Goal: Task Accomplishment & Management: Manage account settings

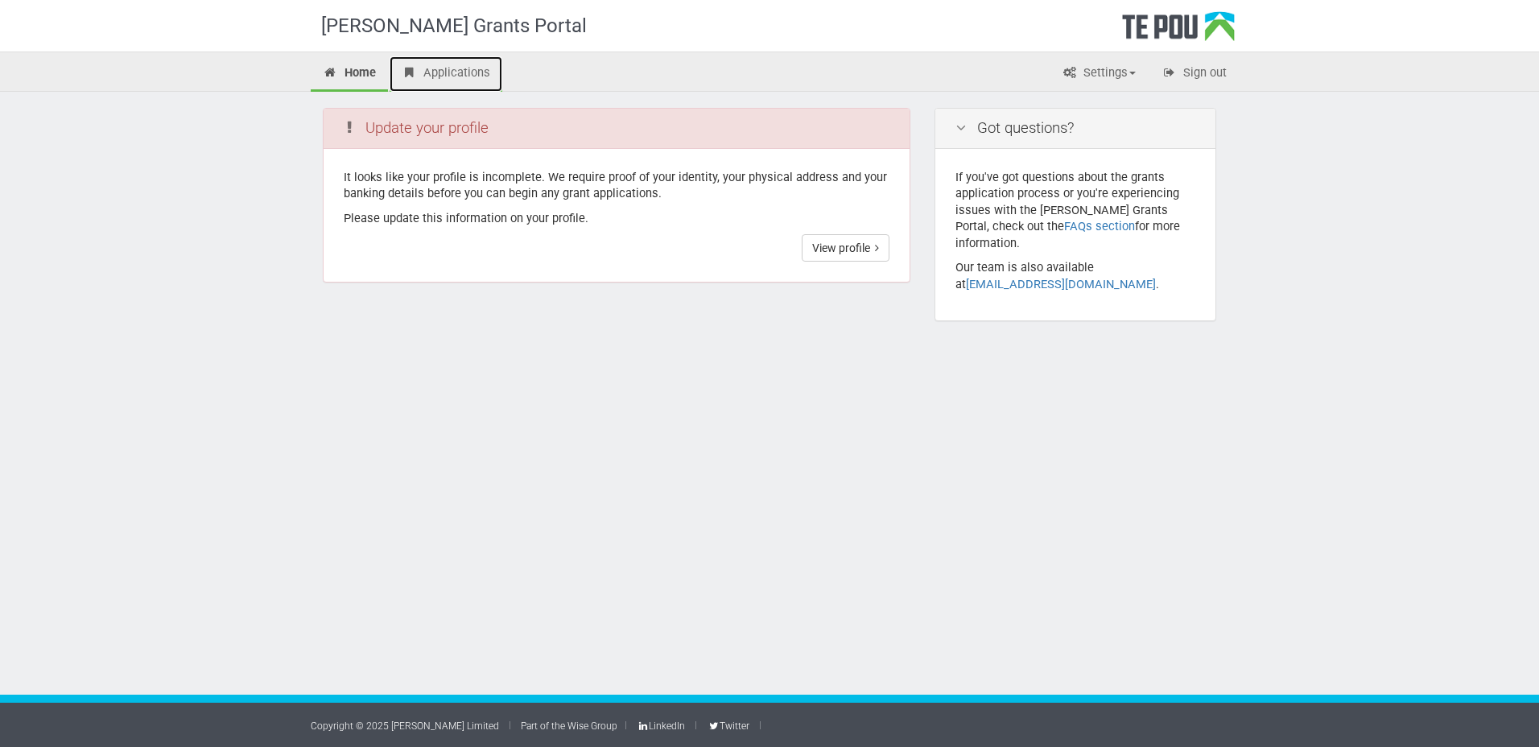
click at [459, 63] on link "Applications" at bounding box center [446, 73] width 113 height 35
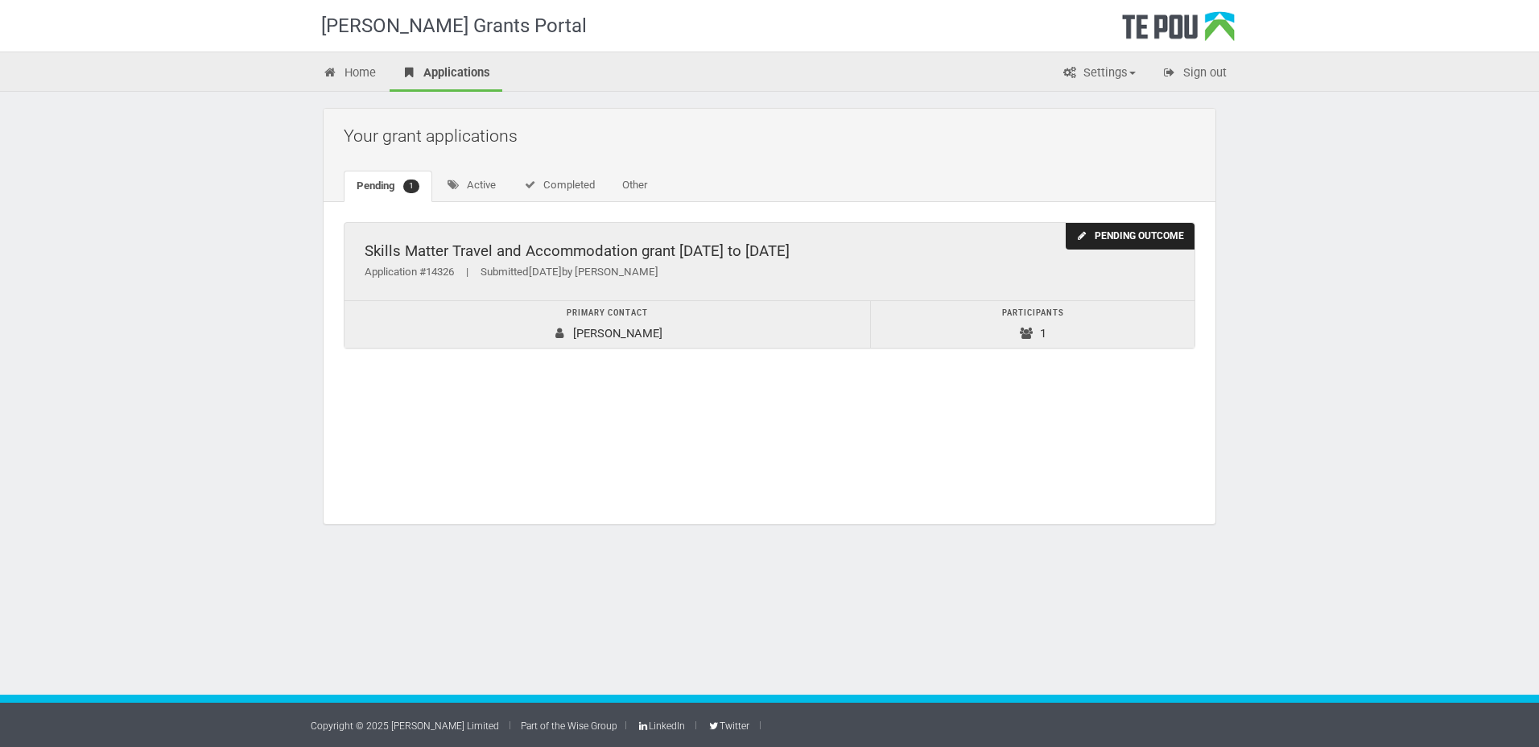
click at [586, 334] on td "Primary contact victoria willard" at bounding box center [608, 324] width 526 height 47
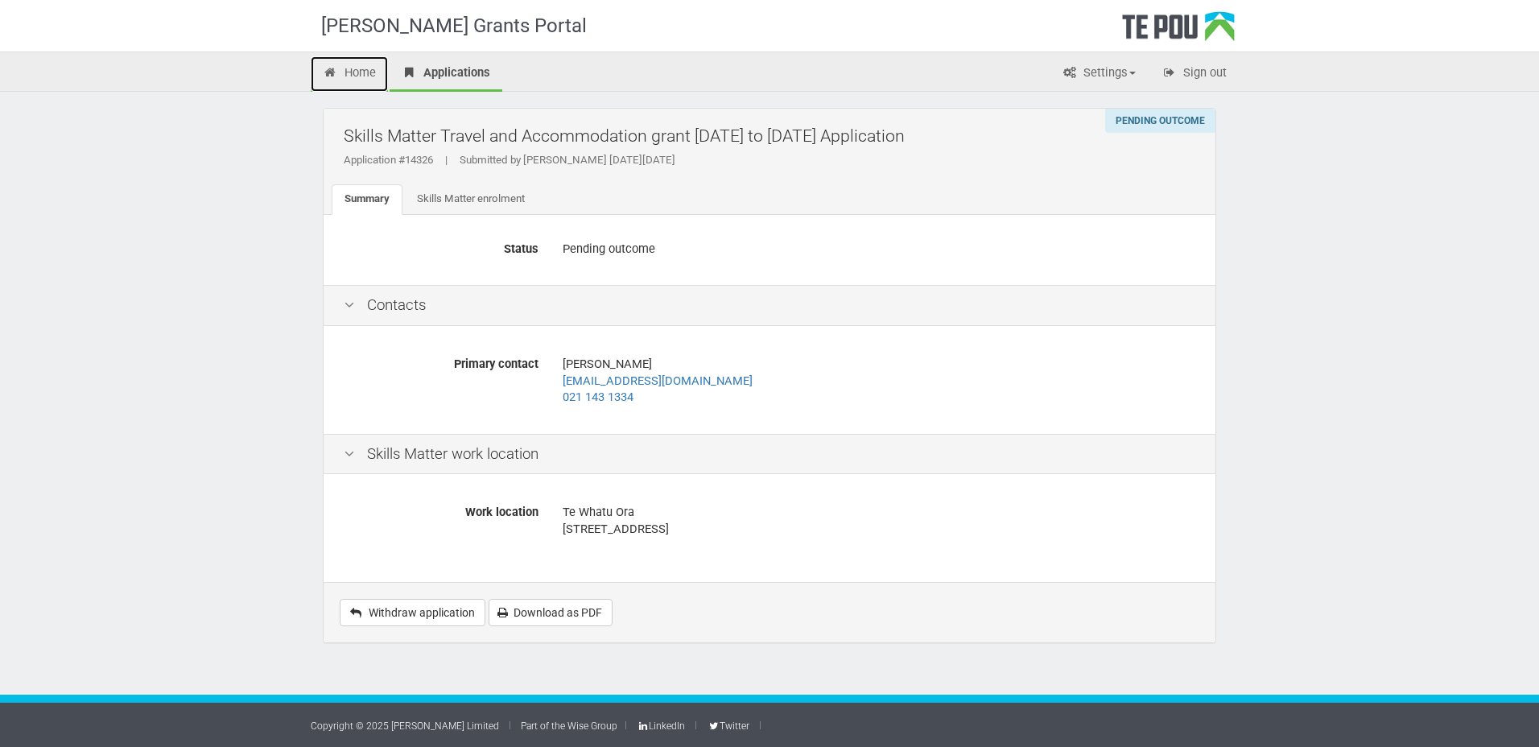
click at [354, 68] on link "Home" at bounding box center [349, 73] width 77 height 35
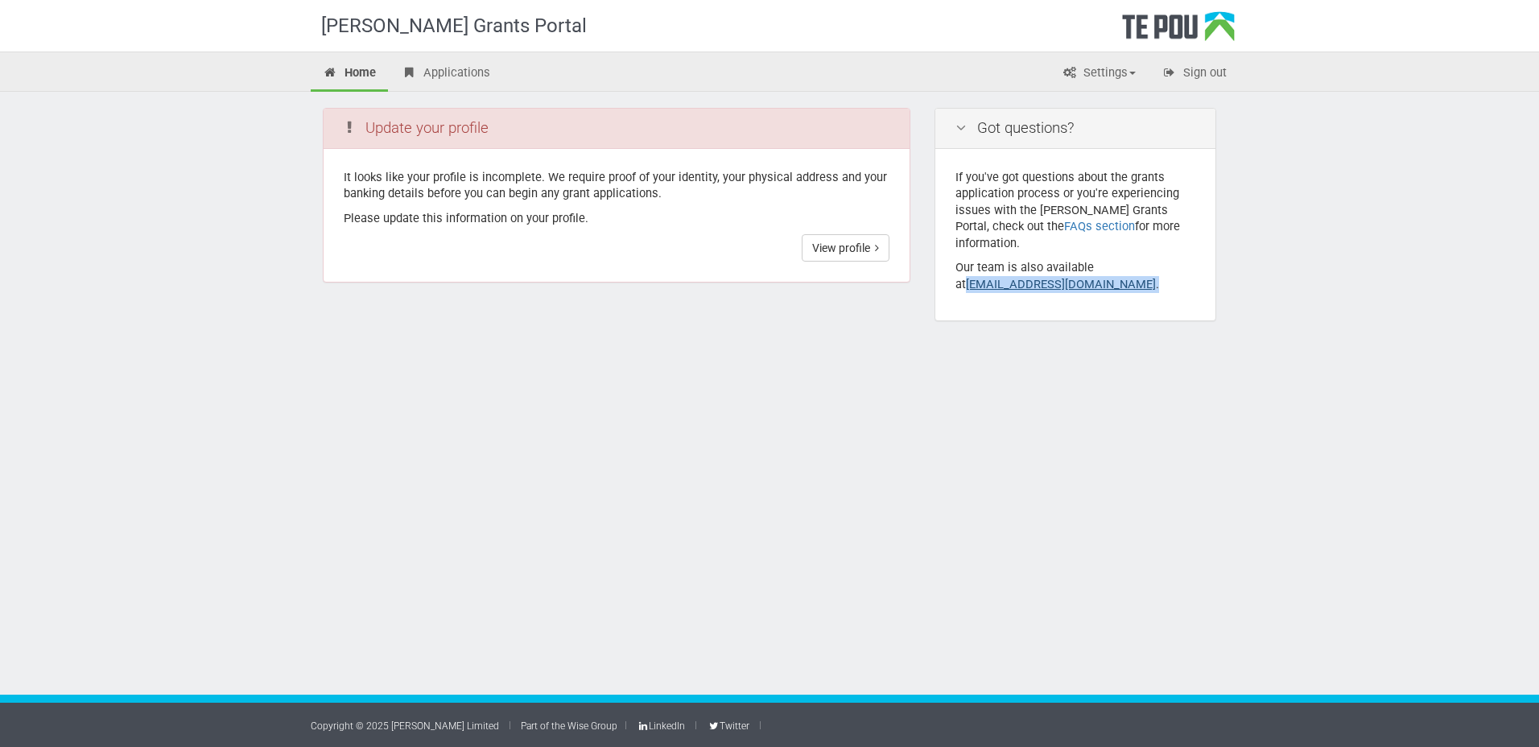
drag, startPoint x: 1100, startPoint y: 281, endPoint x: 955, endPoint y: 269, distance: 145.4
click at [955, 269] on div "If you've got questions about the grants application process or you're experien…" at bounding box center [1075, 235] width 280 height 172
drag, startPoint x: 955, startPoint y: 269, endPoint x: 971, endPoint y: 266, distance: 15.6
click at [850, 240] on link "View profile" at bounding box center [846, 247] width 88 height 27
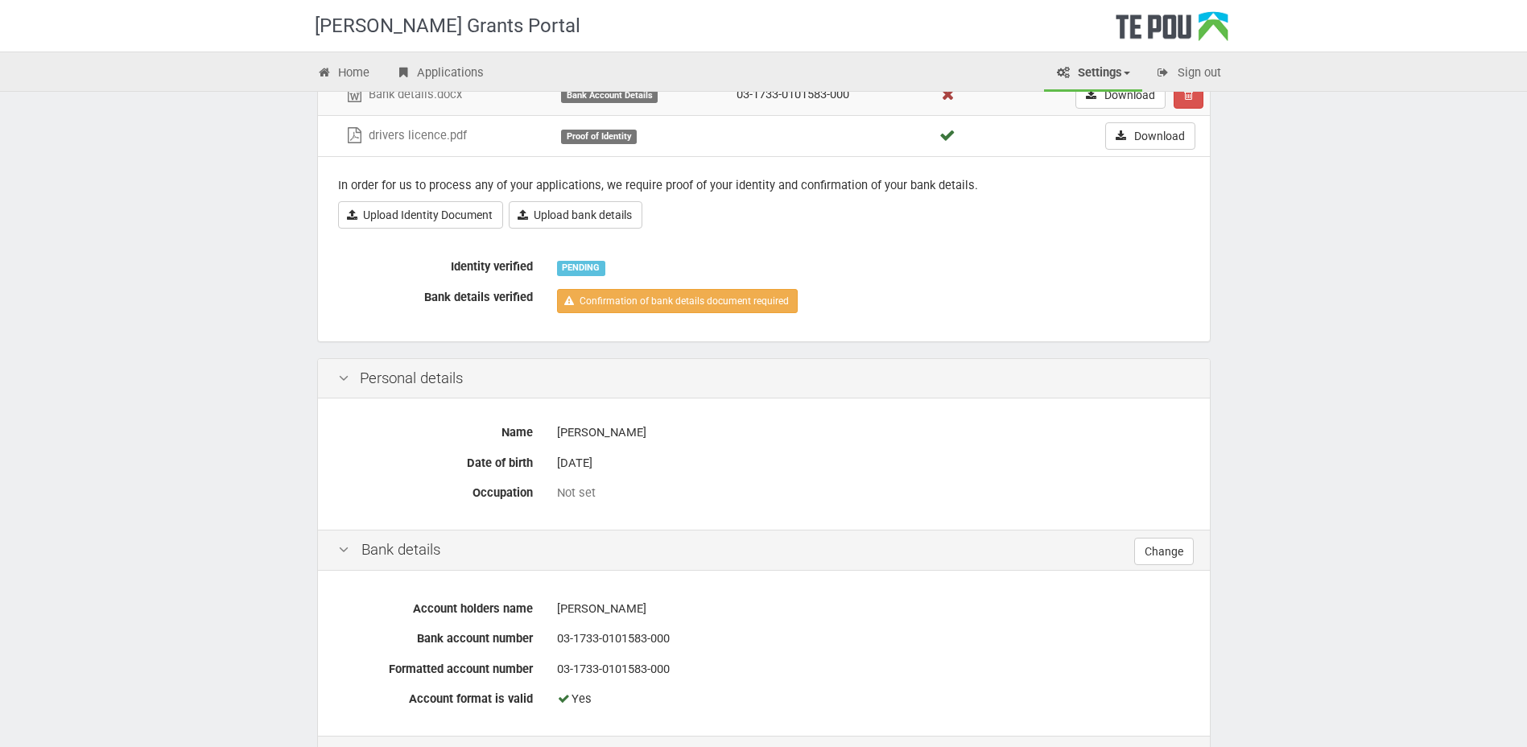
scroll to position [80, 0]
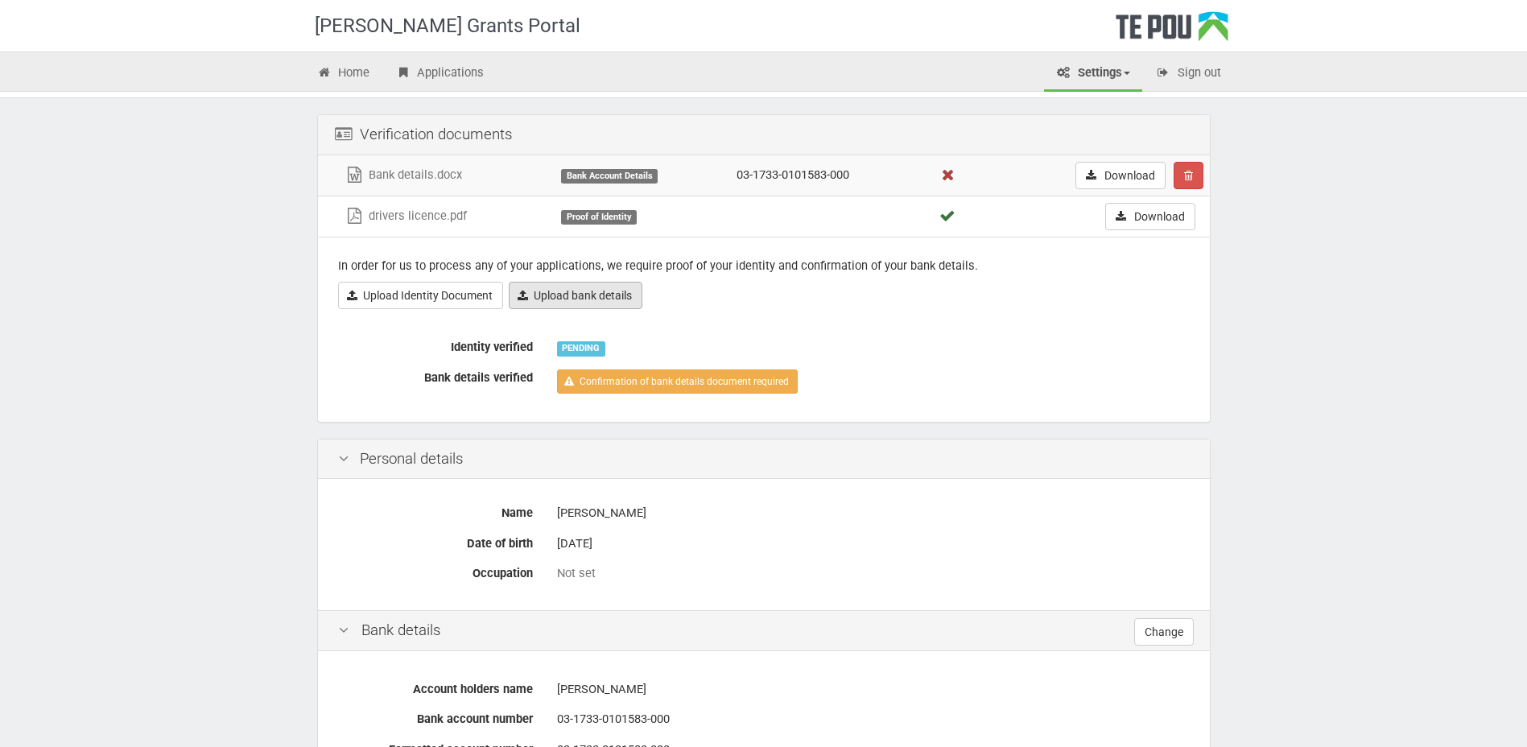
click at [596, 297] on link "Upload bank details" at bounding box center [576, 295] width 134 height 27
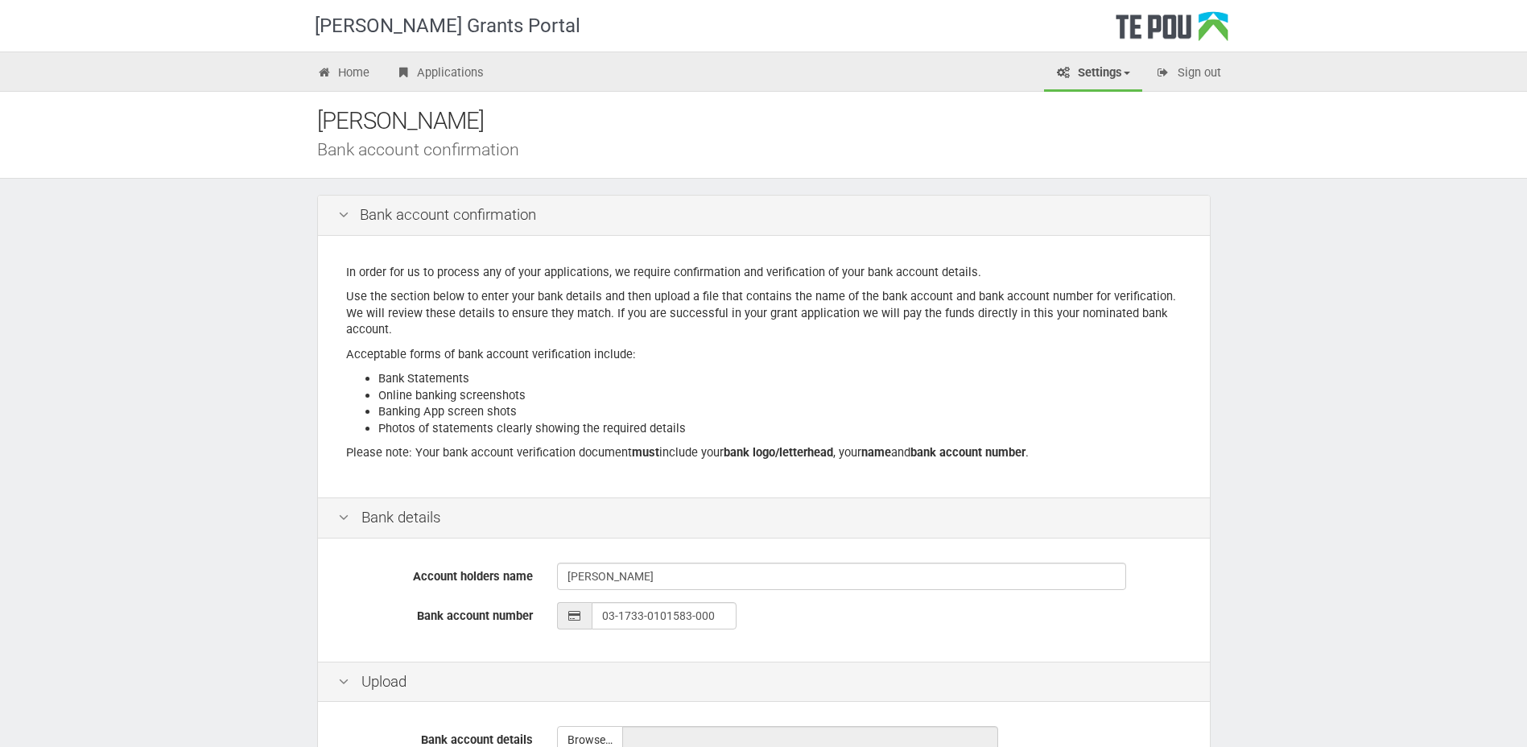
scroll to position [266, 0]
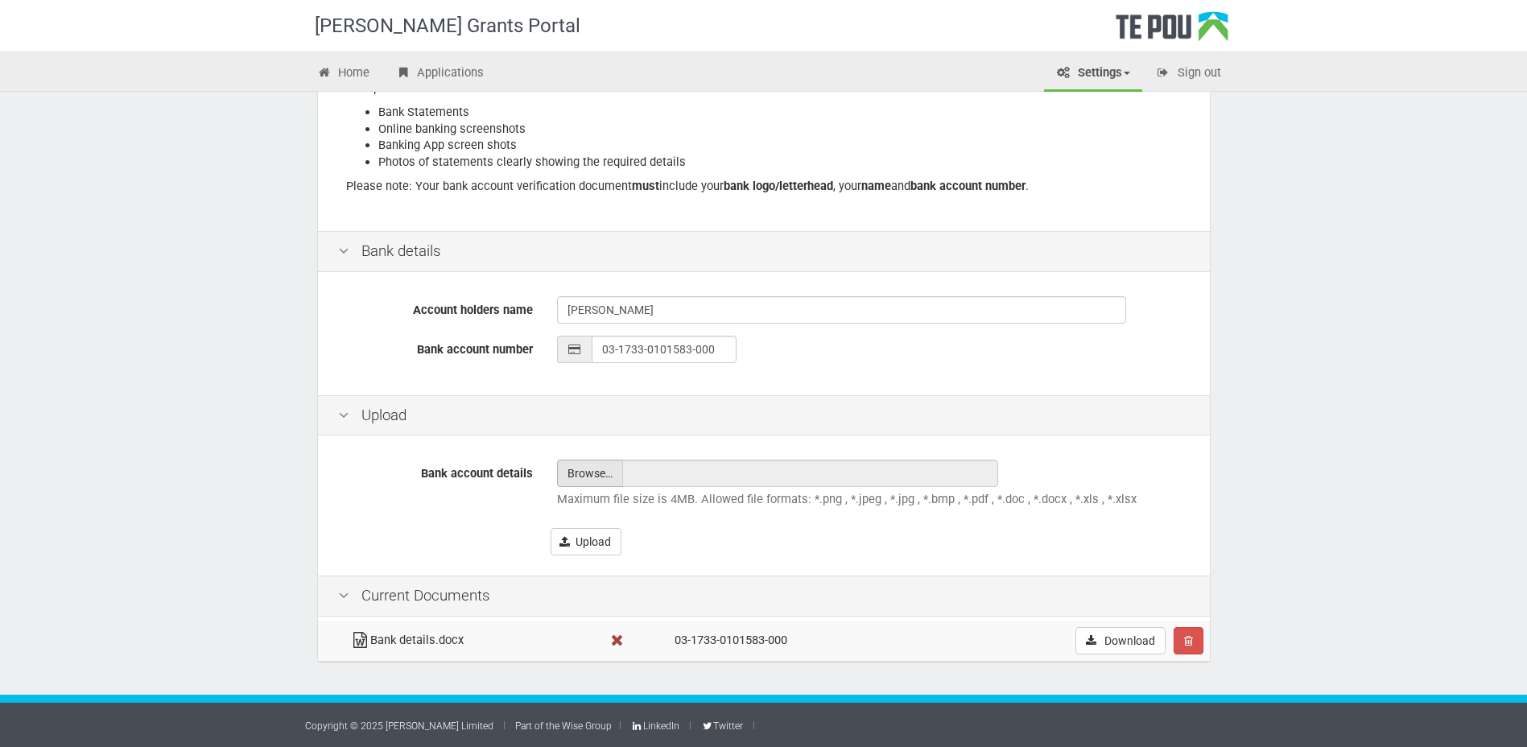
click at [583, 468] on input "file" at bounding box center [590, 473] width 64 height 26
type input "C:\fakepath\Bank details.docx"
type input "Bank details.docx"
click at [582, 540] on button "Upload" at bounding box center [586, 541] width 71 height 27
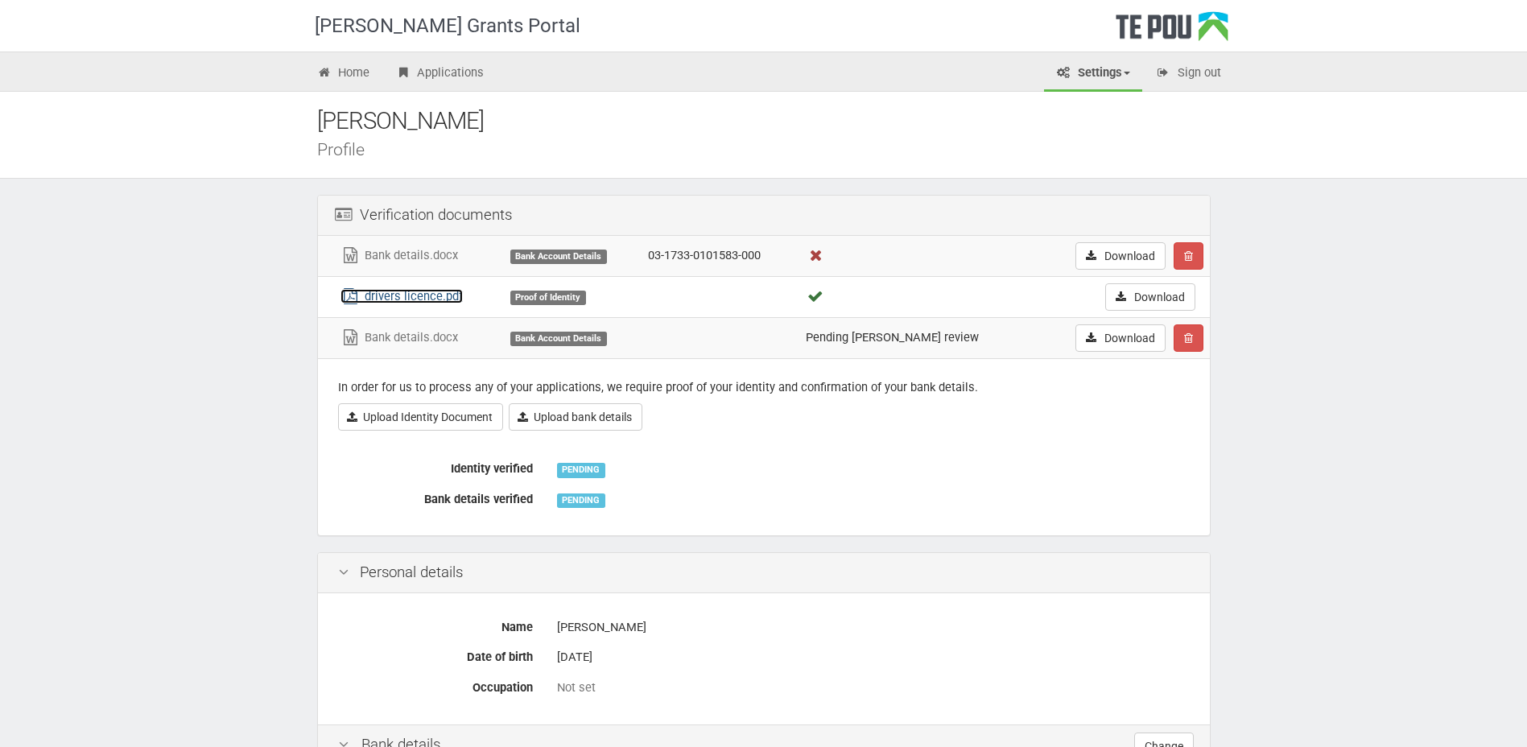
click at [383, 296] on link "drivers licence.pdf" at bounding box center [401, 296] width 122 height 14
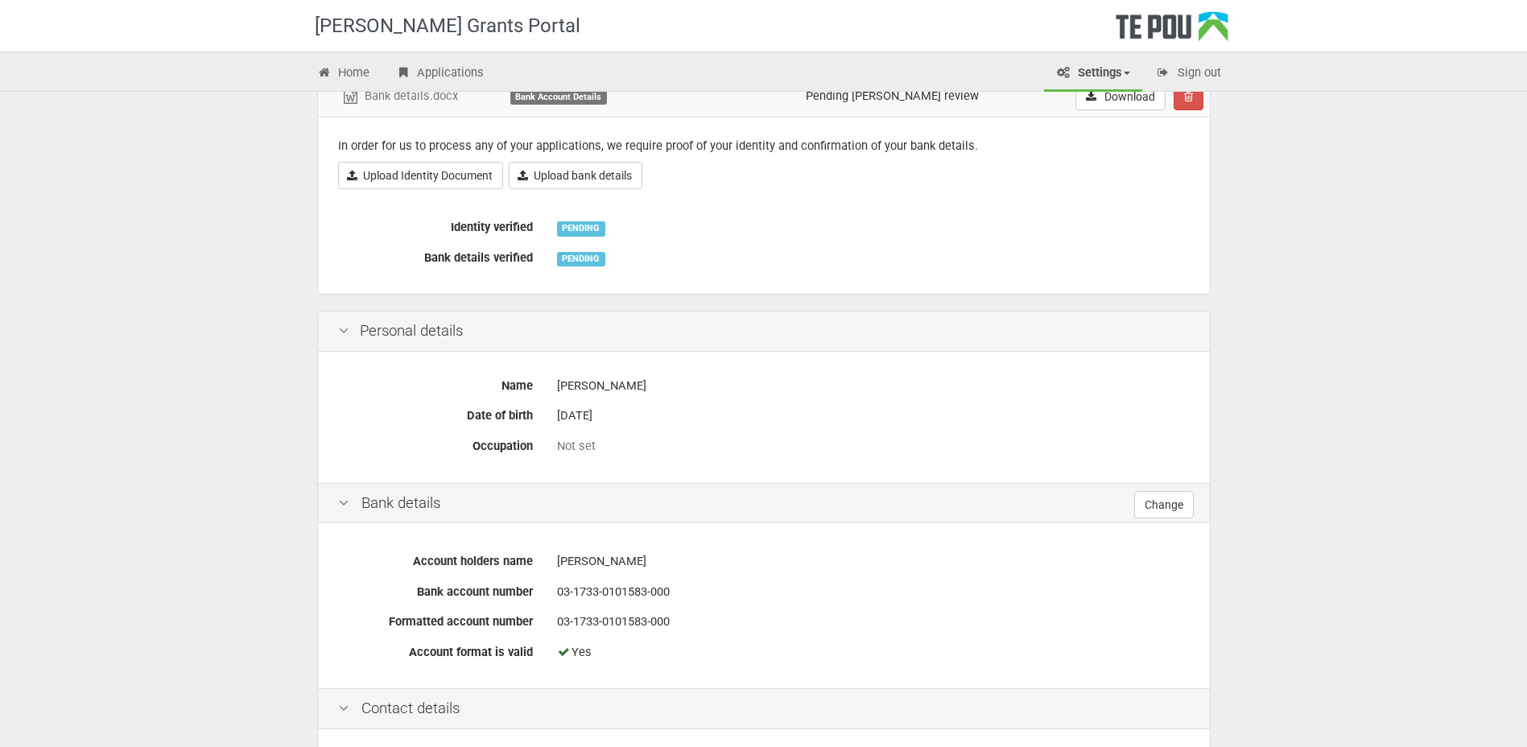
scroll to position [483, 0]
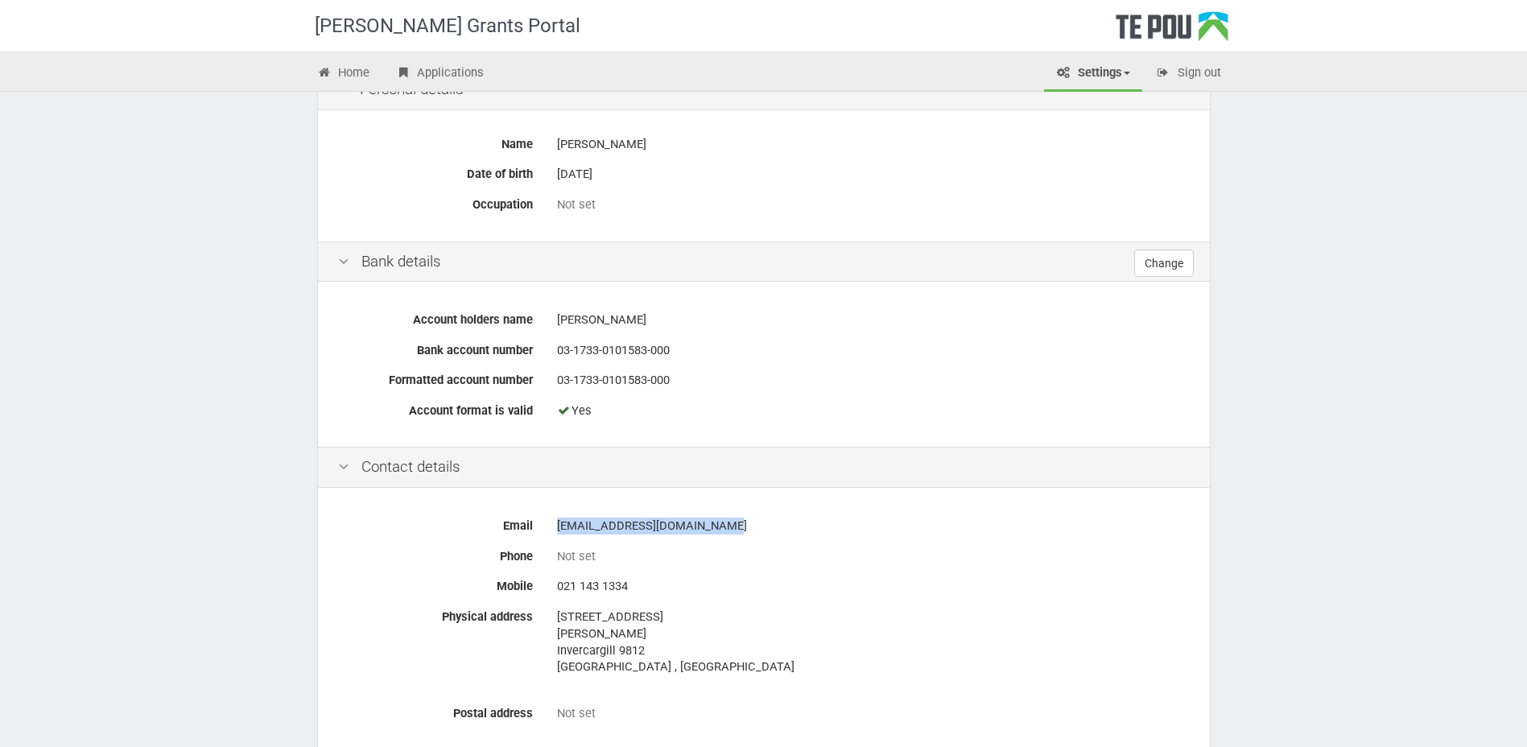
drag, startPoint x: 753, startPoint y: 539, endPoint x: 548, endPoint y: 537, distance: 205.3
click at [548, 537] on div "[EMAIL_ADDRESS][DOMAIN_NAME]" at bounding box center [873, 526] width 657 height 28
drag, startPoint x: 548, startPoint y: 537, endPoint x: 614, endPoint y: 527, distance: 66.7
copy div "[EMAIL_ADDRESS][DOMAIN_NAME]"
